Goal: Go to known website: Go to known website

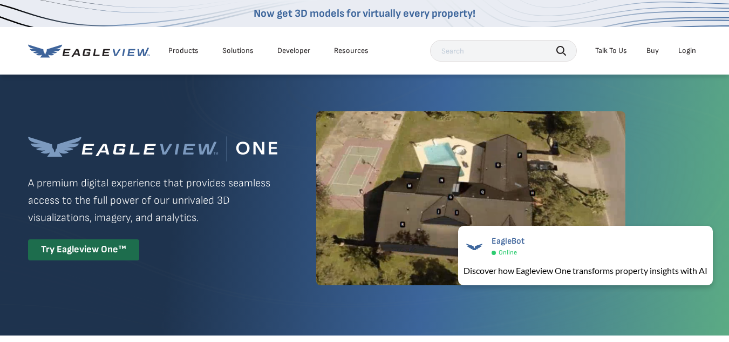
click at [690, 50] on div "Login" at bounding box center [688, 51] width 18 height 10
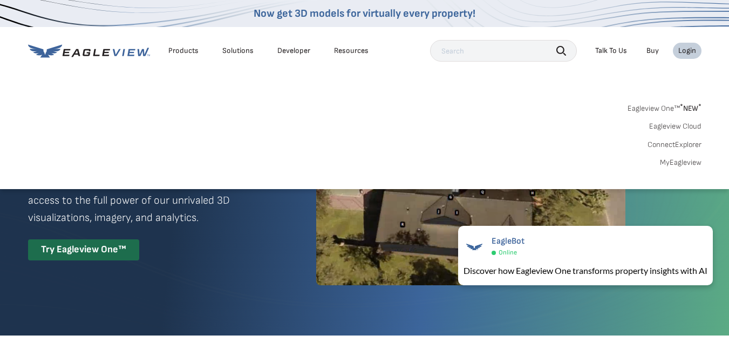
click at [660, 107] on link "Eagleview One™ * NEW *" at bounding box center [665, 106] width 74 height 12
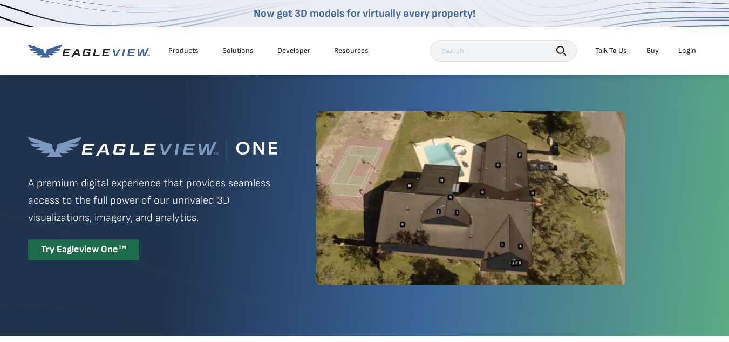
click at [682, 50] on div "Login" at bounding box center [688, 51] width 18 height 10
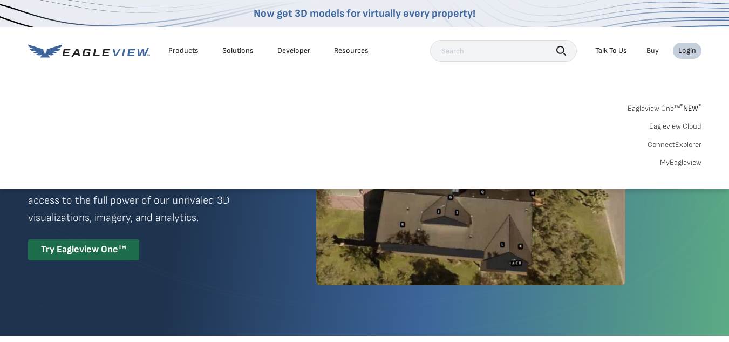
click at [655, 111] on link "Eagleview One™ * NEW *" at bounding box center [665, 106] width 74 height 12
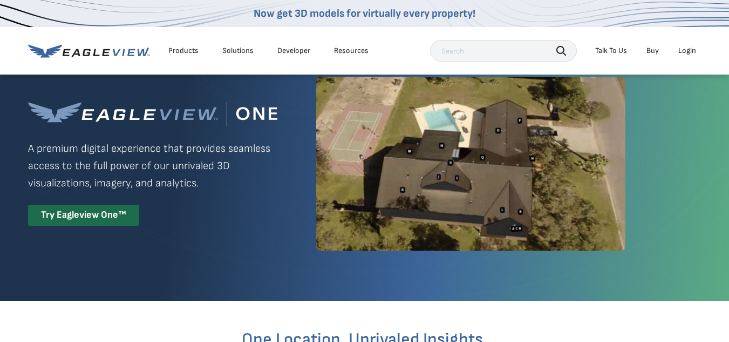
scroll to position [54, 0]
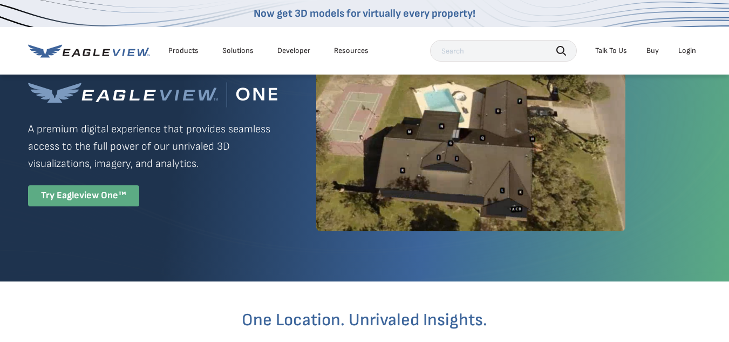
click at [85, 193] on div "Try Eagleview One™" at bounding box center [83, 195] width 111 height 21
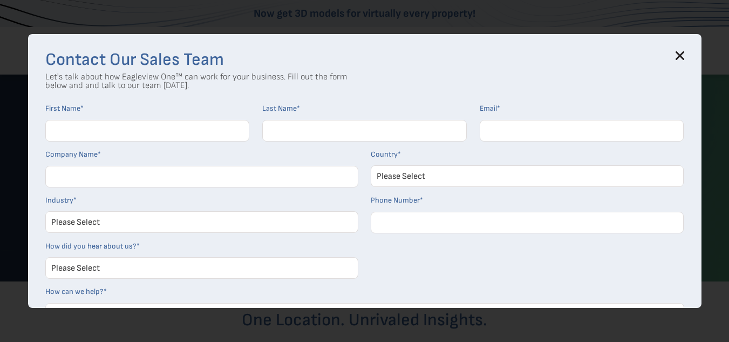
click at [684, 53] on icon at bounding box center [680, 55] width 7 height 7
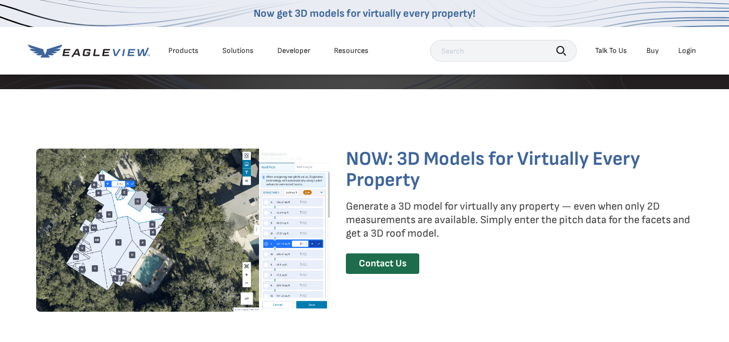
scroll to position [1782, 0]
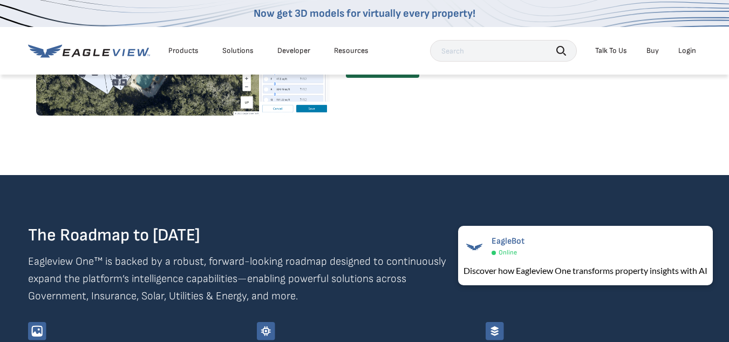
click at [684, 53] on div "Login" at bounding box center [688, 51] width 18 height 10
click at [688, 55] on div "Login" at bounding box center [688, 51] width 18 height 10
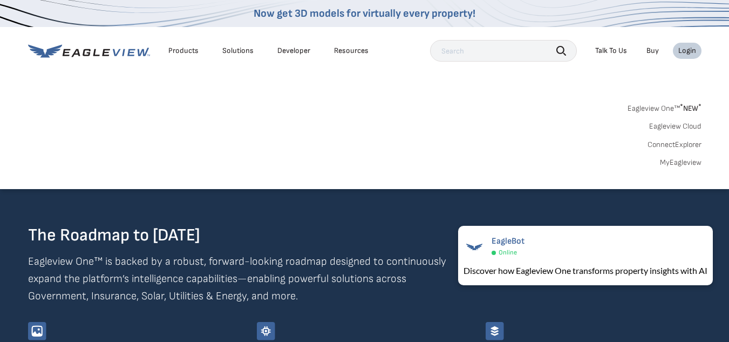
click at [680, 159] on link "MyEagleview" at bounding box center [681, 163] width 42 height 10
